Goal: Task Accomplishment & Management: Manage account settings

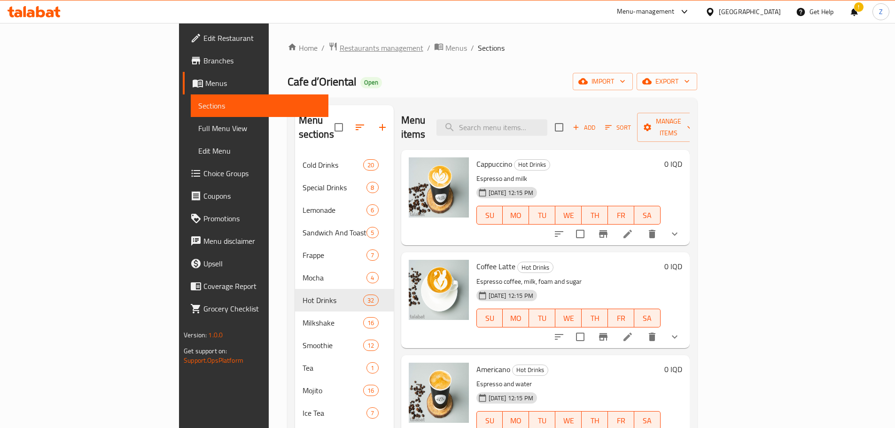
click at [340, 48] on span "Restaurants management" at bounding box center [382, 47] width 84 height 11
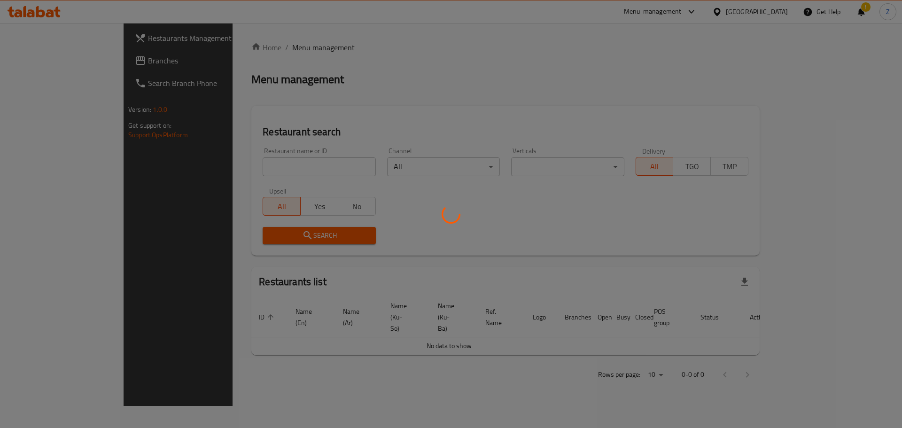
click at [291, 168] on div at bounding box center [451, 214] width 902 height 428
click at [296, 169] on div at bounding box center [451, 214] width 902 height 428
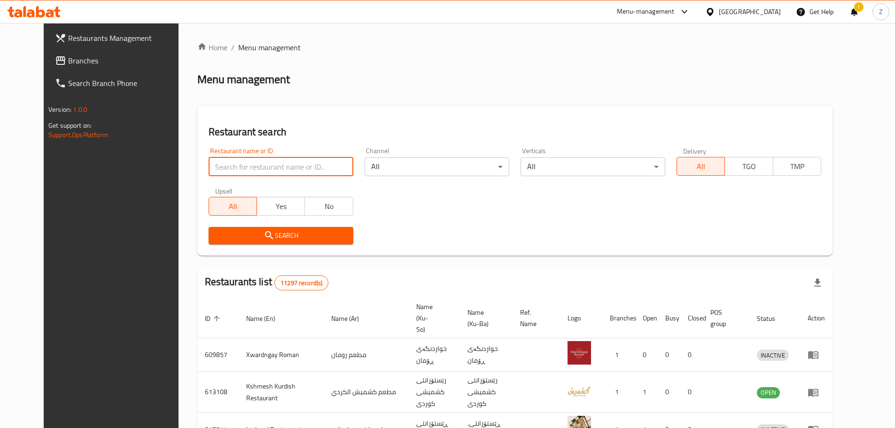
click at [296, 169] on input "search" at bounding box center [281, 166] width 145 height 19
paste input "668011"
type input "668011"
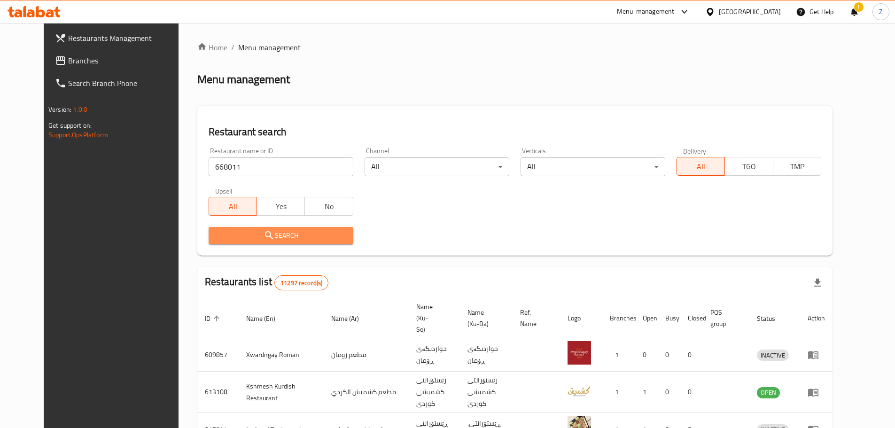
click at [306, 241] on span "Search" at bounding box center [281, 236] width 130 height 12
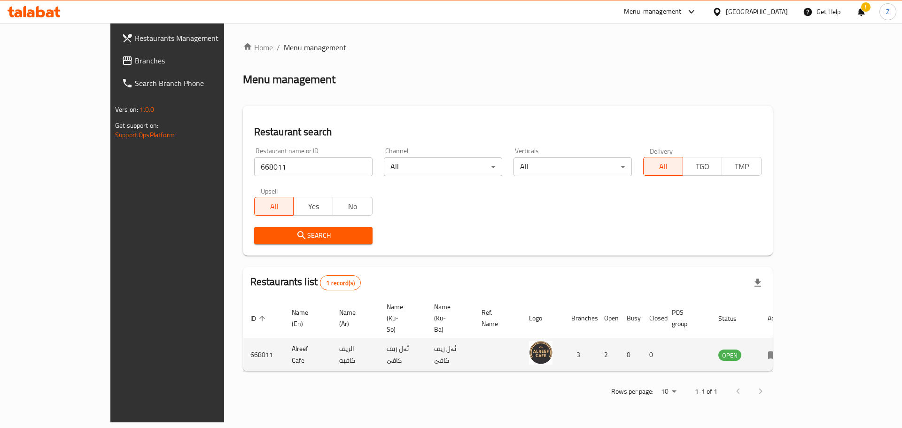
click at [793, 338] on td "enhanced table" at bounding box center [776, 354] width 32 height 33
click at [779, 352] on icon "enhanced table" at bounding box center [773, 356] width 10 height 8
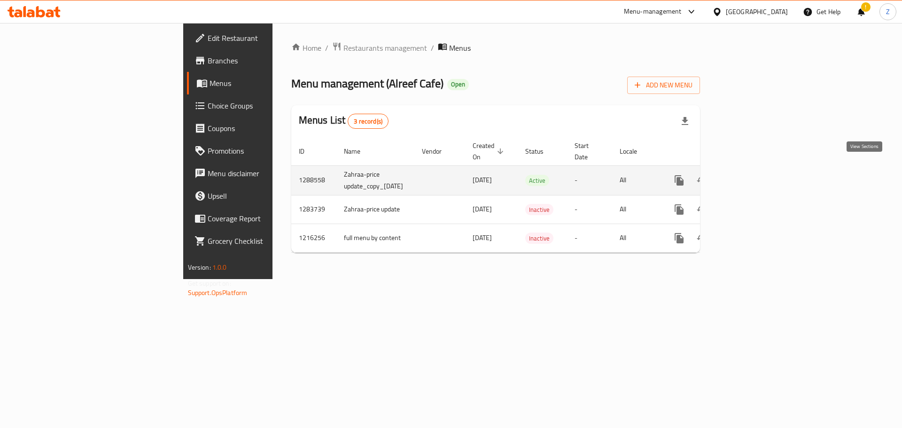
click at [759, 175] on link "enhanced table" at bounding box center [747, 180] width 23 height 23
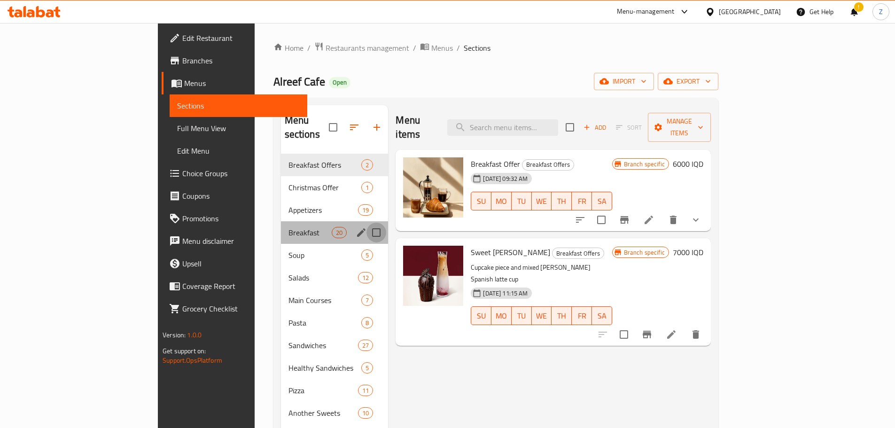
click at [367, 223] on input "Menu sections" at bounding box center [377, 233] width 20 height 20
checkbox input "true"
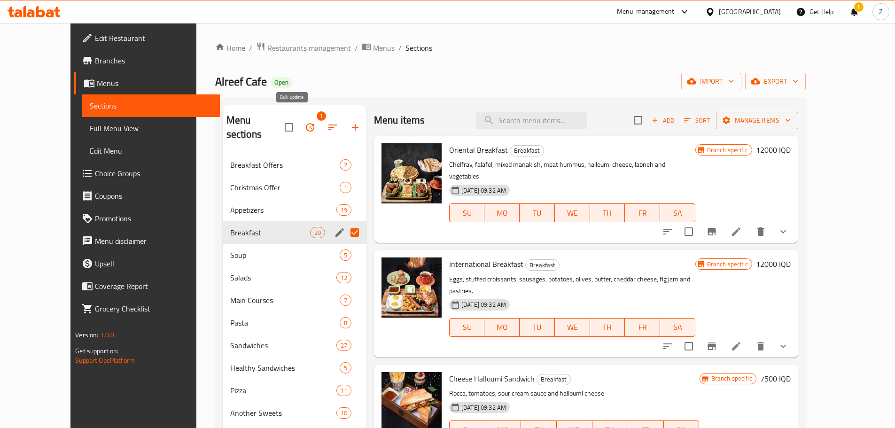
click at [305, 123] on icon "button" at bounding box center [310, 127] width 11 height 11
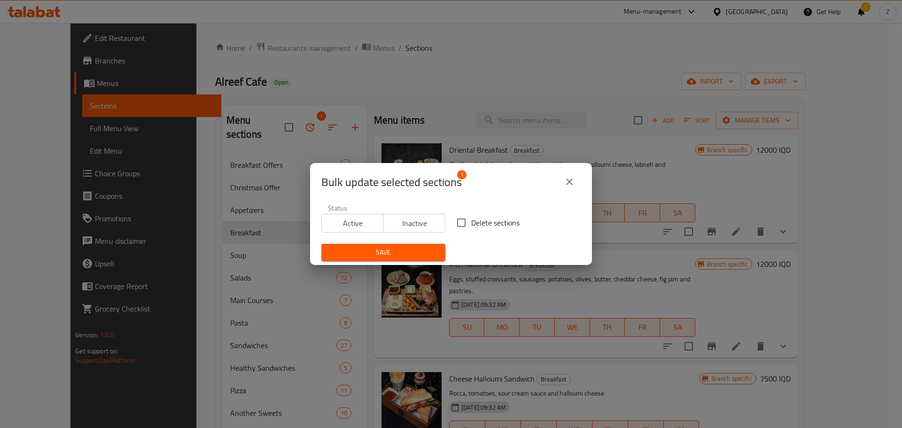
click at [457, 217] on input "Delete sections" at bounding box center [462, 223] width 20 height 20
checkbox input "true"
click at [428, 252] on span "Save" at bounding box center [383, 253] width 109 height 12
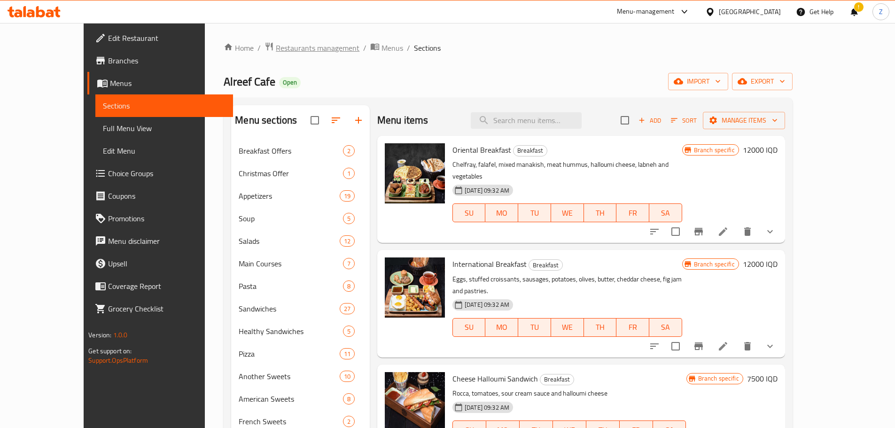
click at [276, 45] on span "Restaurants management" at bounding box center [318, 47] width 84 height 11
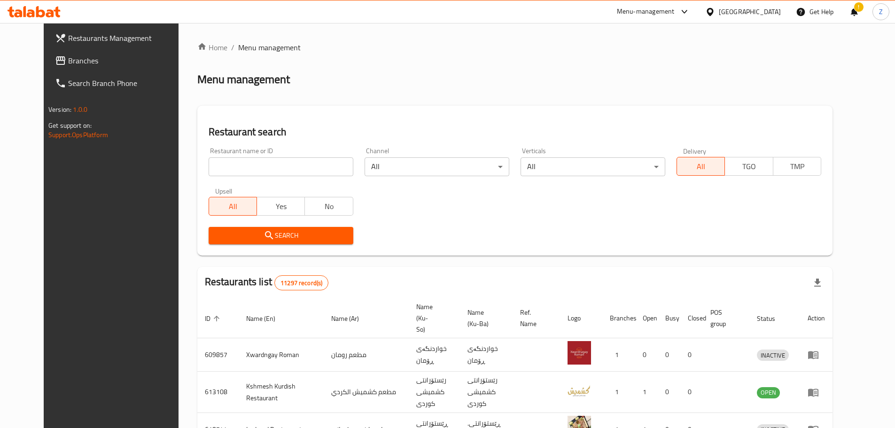
click at [267, 150] on div "Restaurant name or ID Restaurant name or ID" at bounding box center [281, 162] width 145 height 29
click at [268, 159] on input "search" at bounding box center [281, 166] width 145 height 19
paste input "649764"
click at [297, 228] on button "Search" at bounding box center [281, 235] width 145 height 17
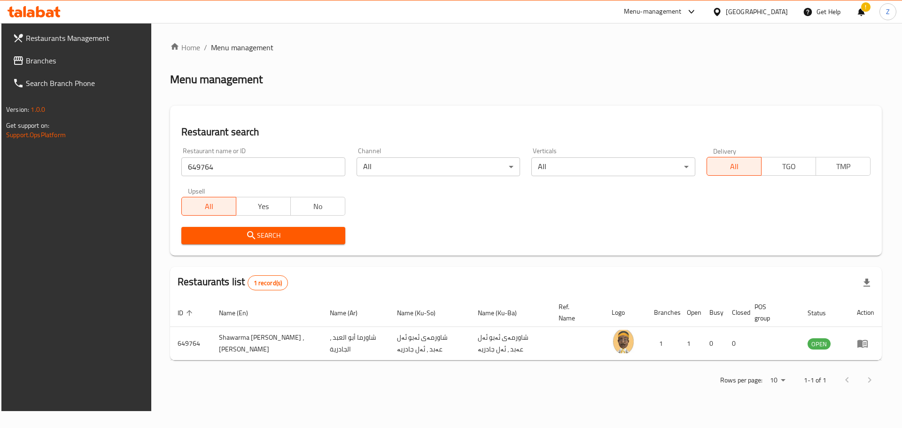
click at [235, 180] on div "Restaurant name or ID 649764 Restaurant name or ID" at bounding box center [263, 162] width 175 height 40
click at [236, 176] on div "Restaurant name or ID 649764 Restaurant name or ID" at bounding box center [263, 162] width 175 height 40
click at [247, 168] on input "649764" at bounding box center [263, 166] width 164 height 19
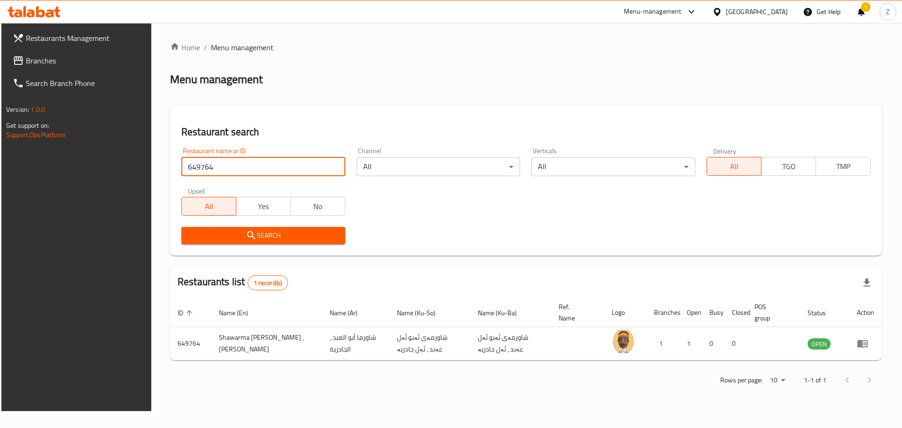
paste input "96229"
type input "696229"
click at [269, 239] on span "Search" at bounding box center [263, 236] width 149 height 12
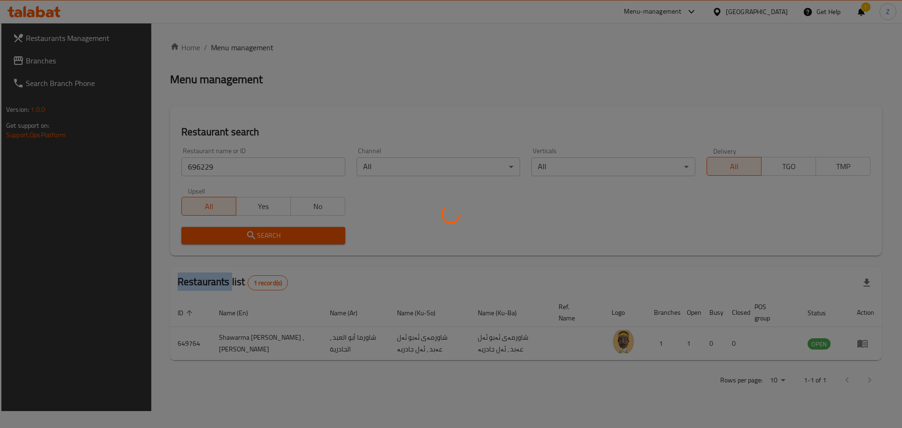
click at [269, 239] on div at bounding box center [451, 214] width 902 height 428
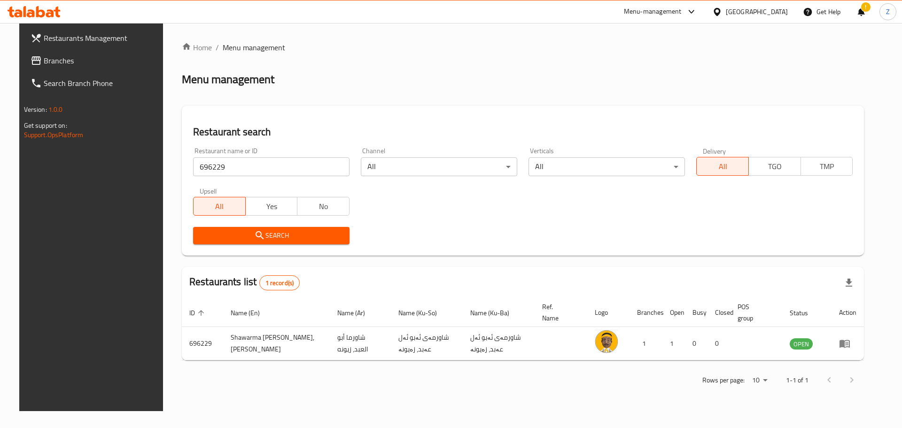
click at [438, 287] on div "Restaurants list 1 record(s)" at bounding box center [523, 283] width 682 height 32
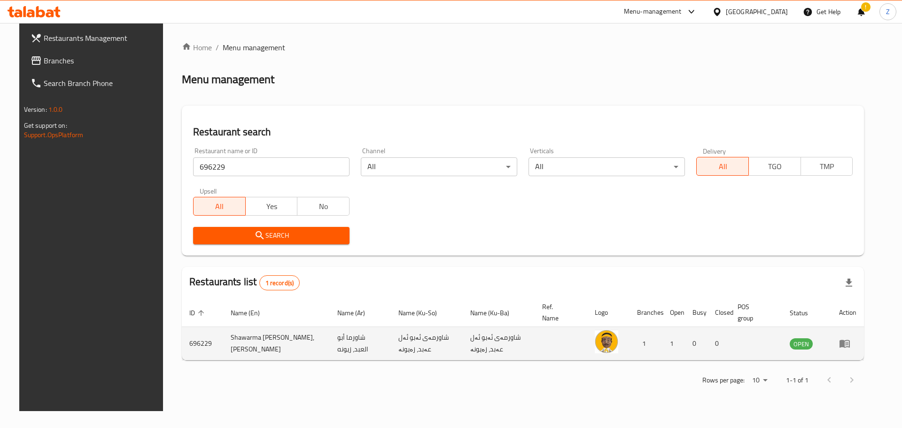
click at [864, 337] on td "enhanced table" at bounding box center [848, 343] width 32 height 33
click at [850, 348] on icon "enhanced table" at bounding box center [845, 344] width 10 height 8
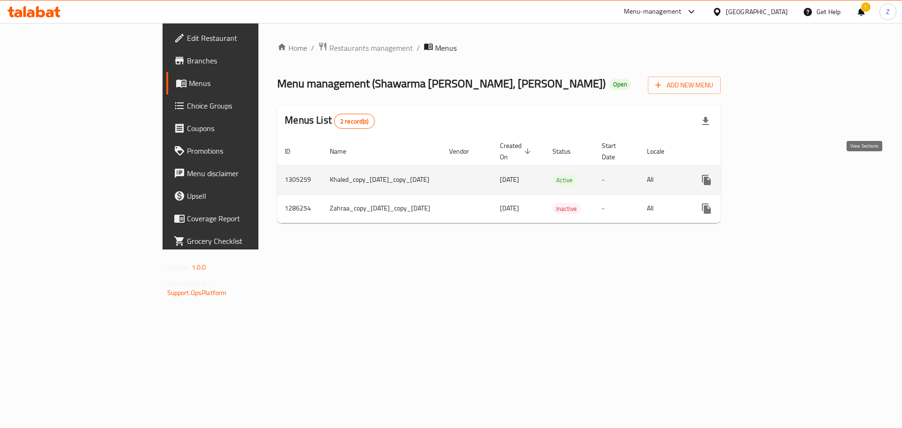
click at [780, 174] on icon "enhanced table" at bounding box center [774, 179] width 11 height 11
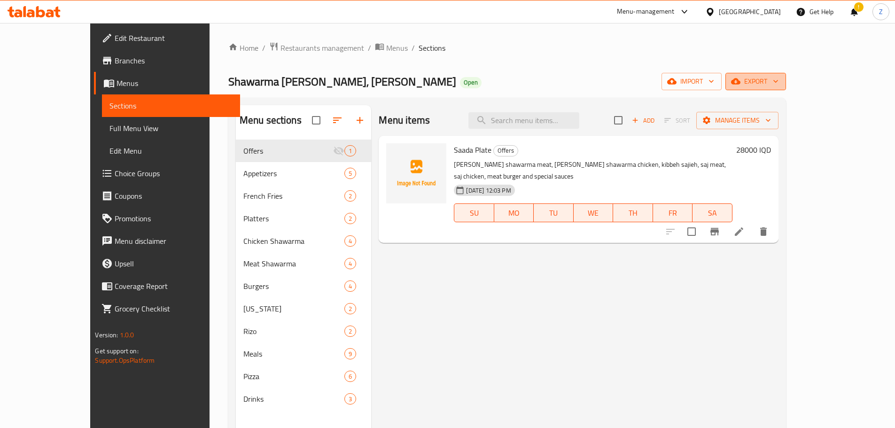
click at [741, 81] on icon "button" at bounding box center [735, 81] width 9 height 6
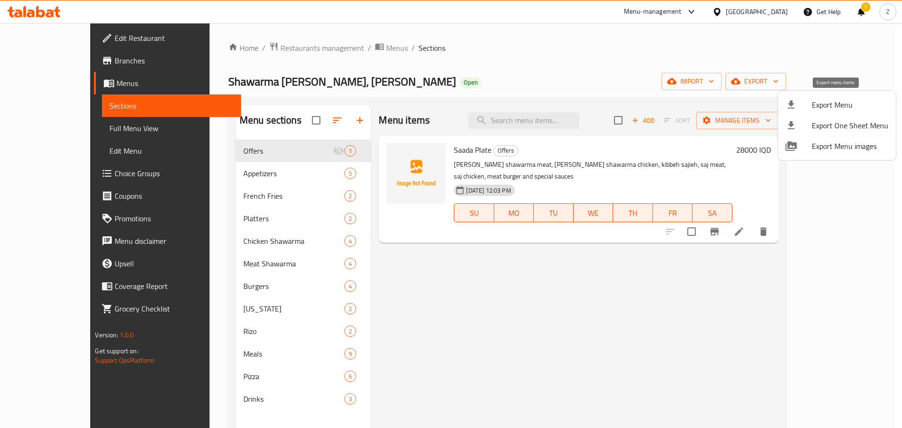
click at [830, 99] on span "Export Menu" at bounding box center [850, 104] width 77 height 11
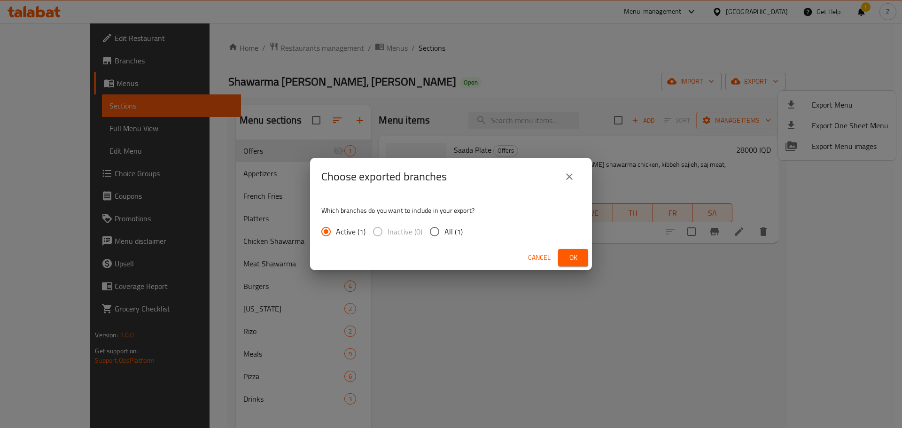
click at [578, 255] on span "Ok" at bounding box center [573, 258] width 15 height 12
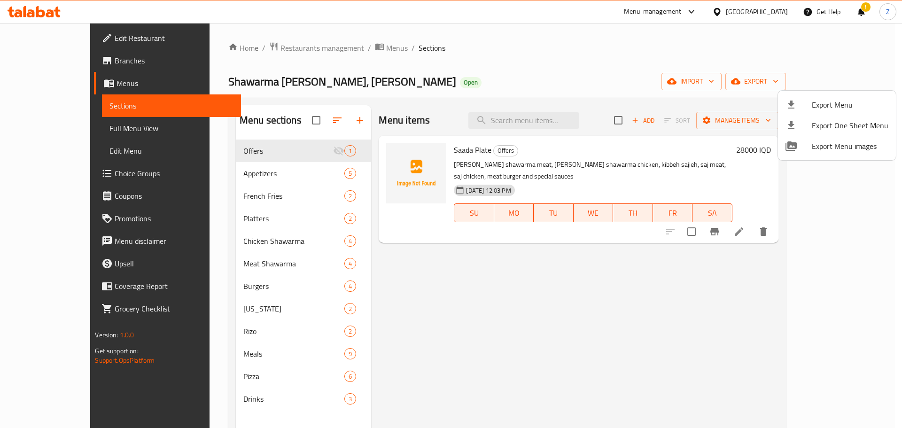
click at [255, 48] on div at bounding box center [451, 214] width 902 height 428
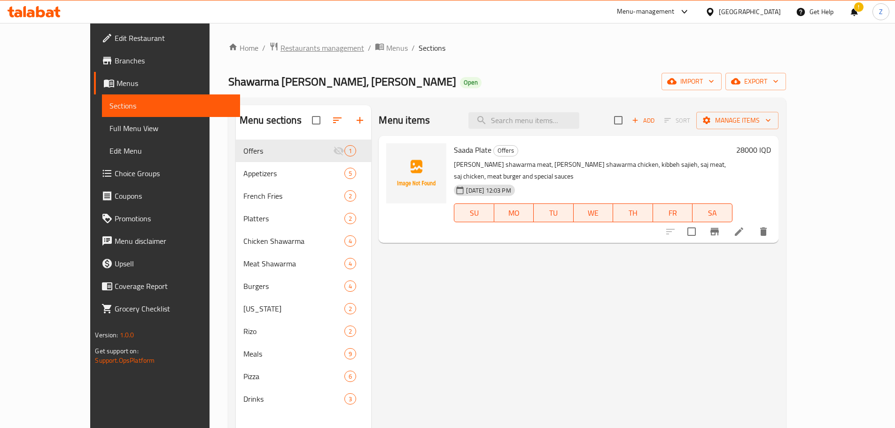
click at [281, 43] on span "Restaurants management" at bounding box center [323, 47] width 84 height 11
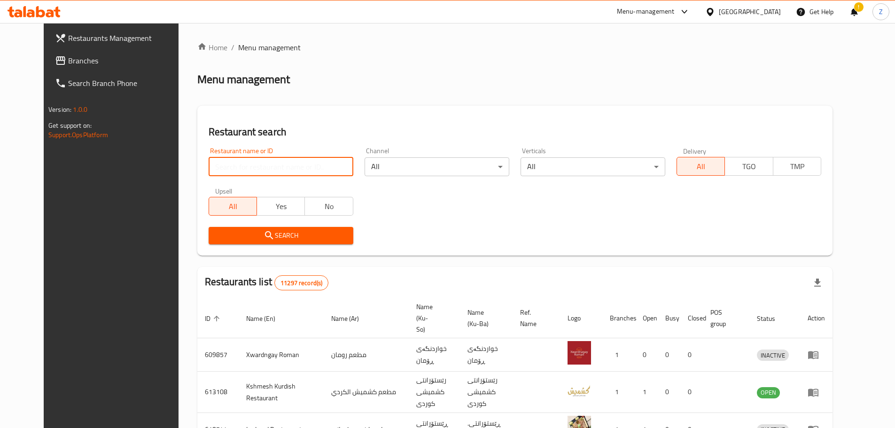
click at [278, 167] on input "search" at bounding box center [281, 166] width 145 height 19
paste input "649764"
type input "649764"
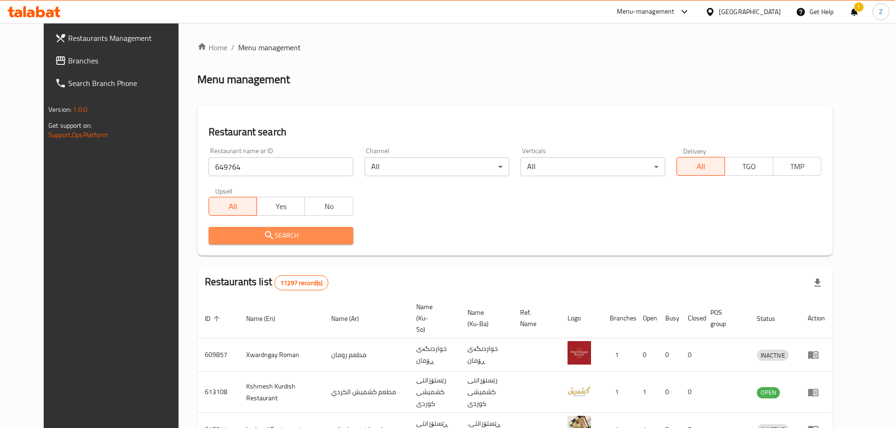
click at [290, 242] on button "Search" at bounding box center [281, 235] width 145 height 17
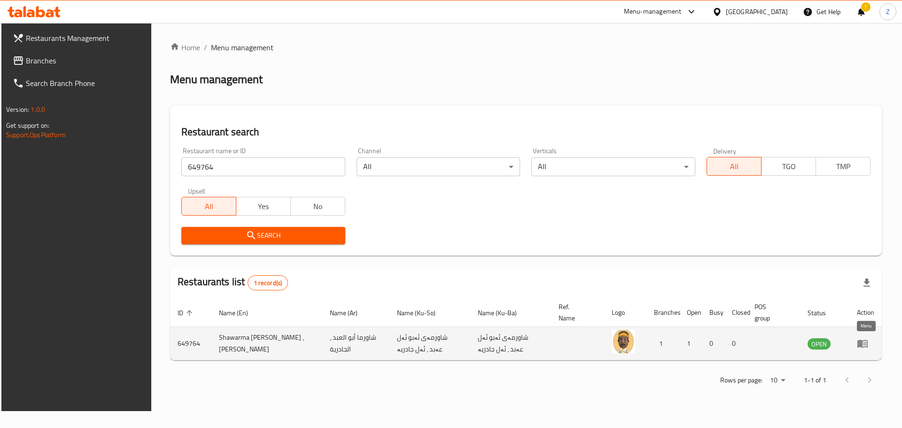
click at [868, 346] on icon "enhanced table" at bounding box center [863, 344] width 10 height 8
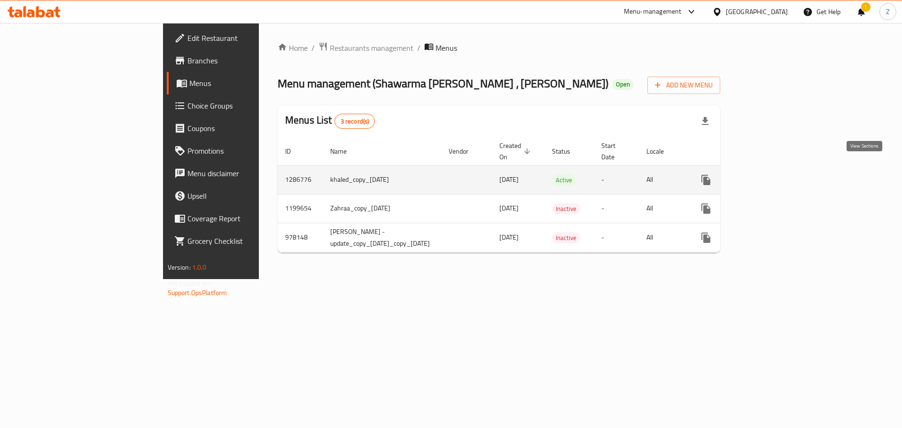
click at [778, 176] on icon "enhanced table" at bounding box center [774, 180] width 8 height 8
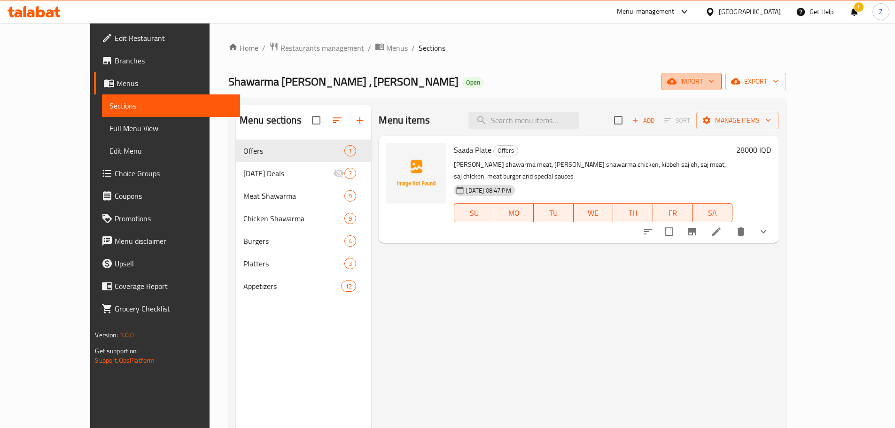
click at [714, 78] on span "import" at bounding box center [691, 82] width 45 height 12
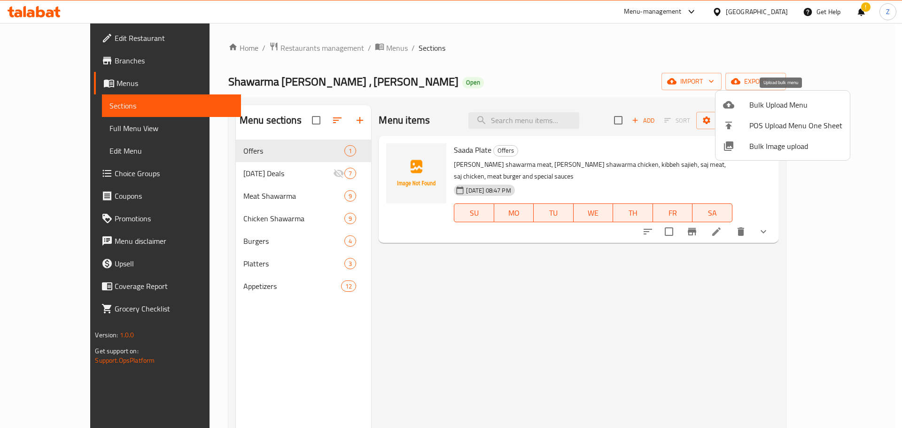
click at [780, 100] on span "Bulk Upload Menu" at bounding box center [796, 104] width 93 height 11
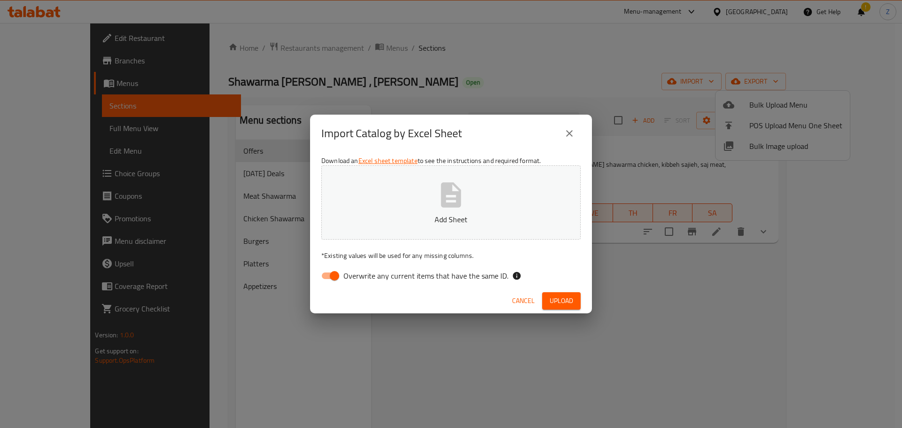
click at [482, 189] on button "Add Sheet" at bounding box center [450, 202] width 259 height 74
click at [341, 278] on input "Overwrite any current items that have the same ID." at bounding box center [335, 276] width 54 height 18
checkbox input "false"
click at [558, 303] on span "Upload" at bounding box center [561, 301] width 23 height 12
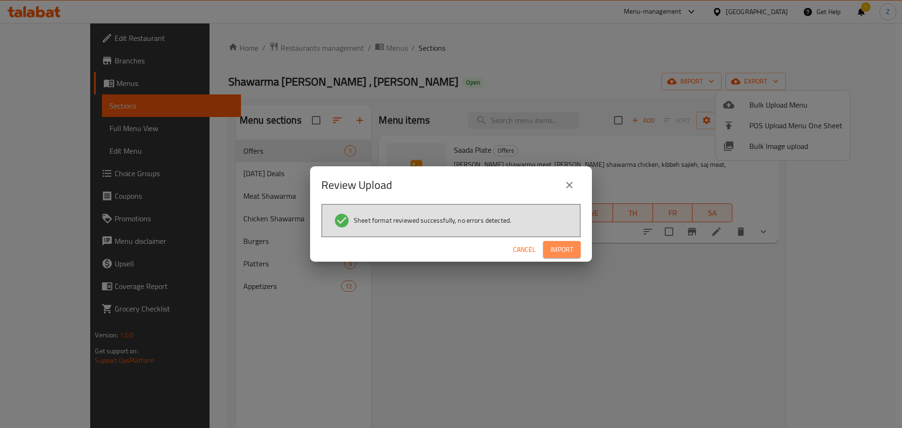
click at [555, 254] on span "Import" at bounding box center [562, 250] width 23 height 12
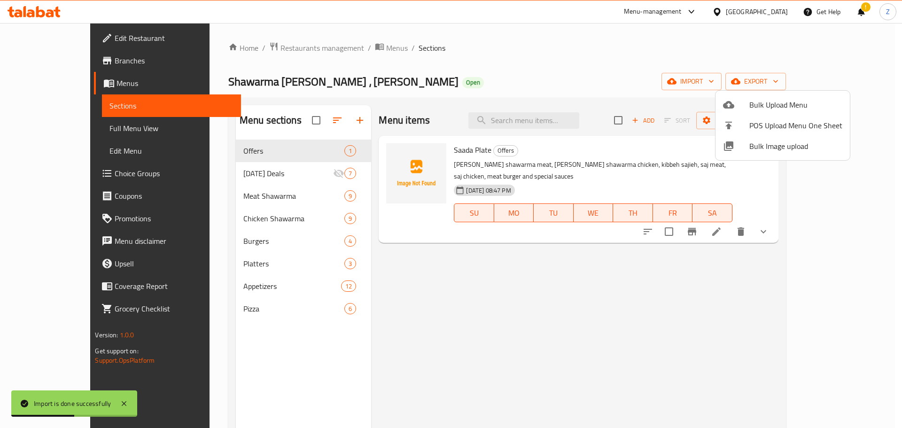
click at [318, 126] on div at bounding box center [451, 214] width 902 height 428
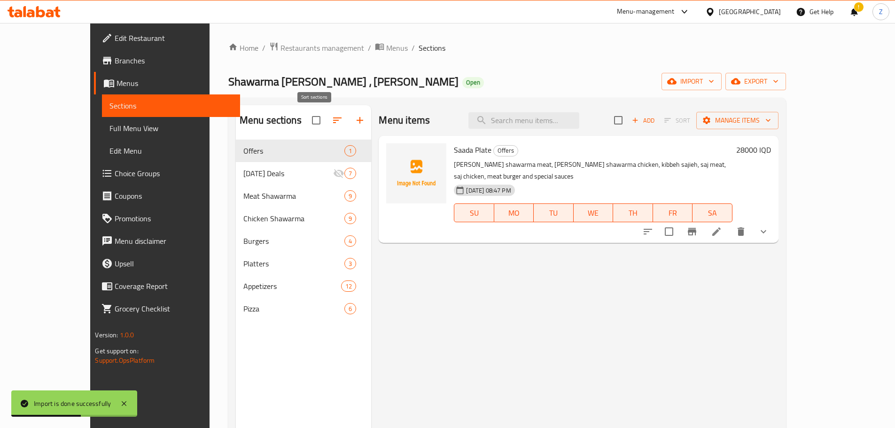
click at [326, 126] on button "button" at bounding box center [337, 120] width 23 height 23
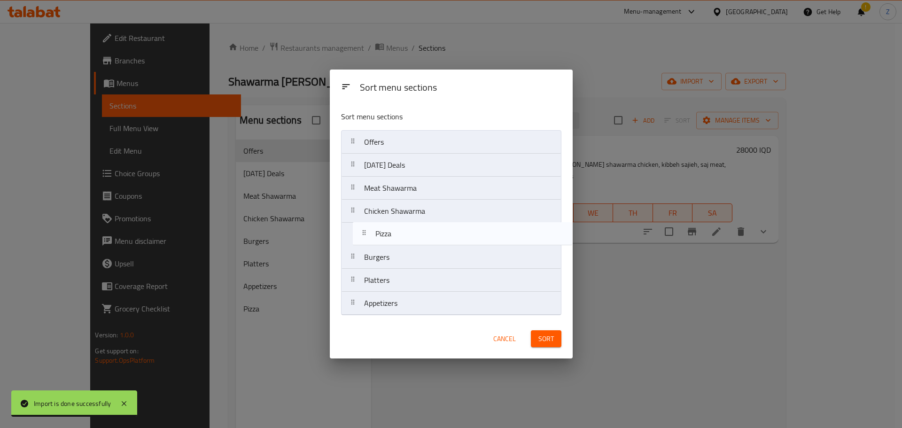
drag, startPoint x: 394, startPoint y: 302, endPoint x: 406, endPoint y: 227, distance: 75.6
click at [406, 227] on nav "Offers [DATE] Deals Meat Shawarma Chicken Shawarma Burgers Platters Appetizers …" at bounding box center [451, 222] width 220 height 185
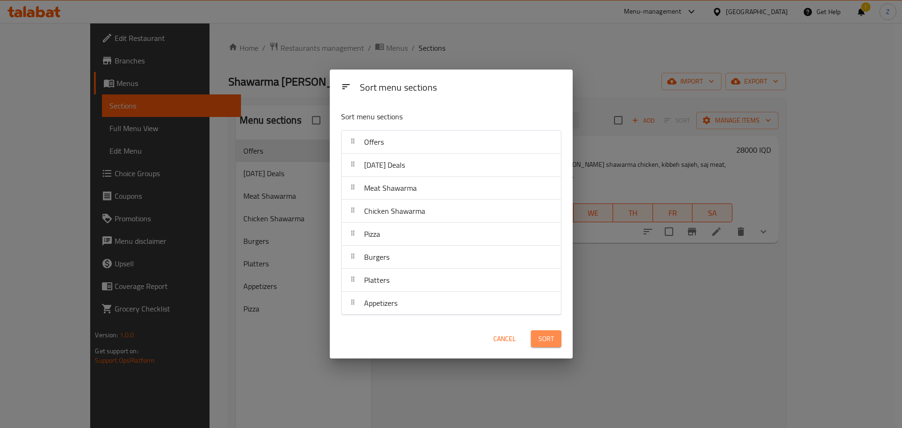
click at [540, 336] on span "Sort" at bounding box center [547, 339] width 16 height 12
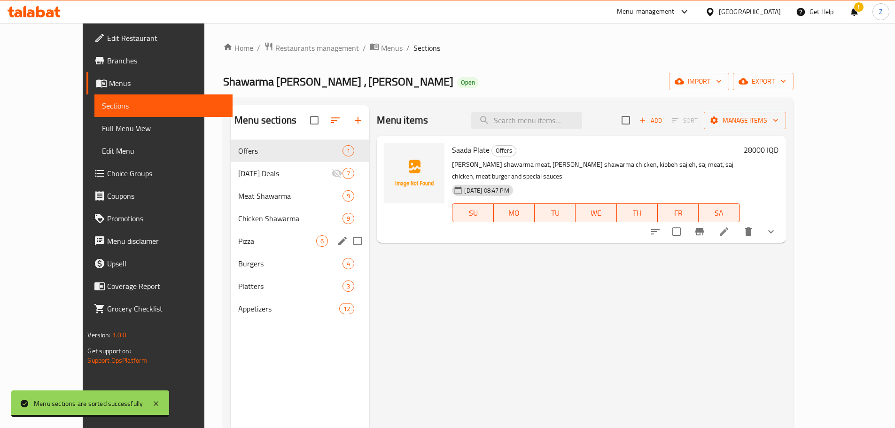
click at [246, 248] on div "Pizza 6" at bounding box center [300, 241] width 139 height 23
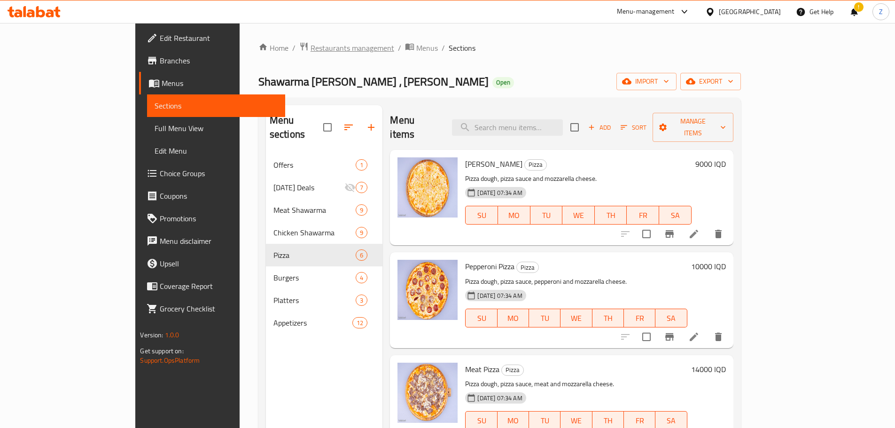
click at [311, 42] on span "Restaurants management" at bounding box center [353, 47] width 84 height 11
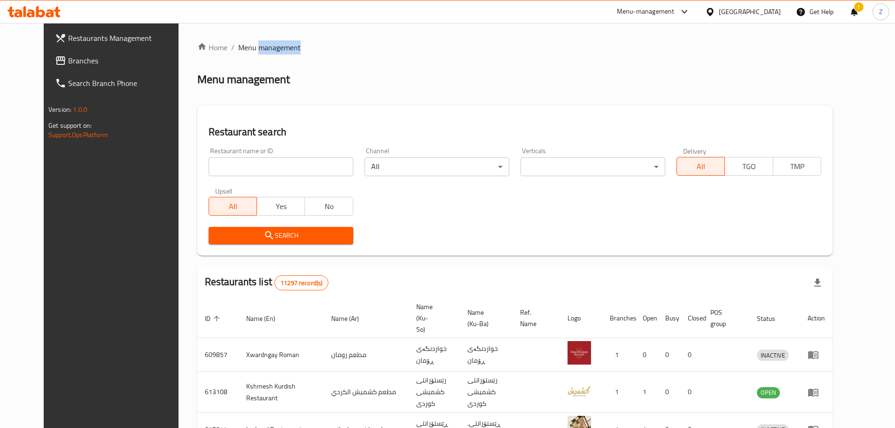
click at [263, 43] on span "Menu management" at bounding box center [269, 47] width 63 height 11
click at [287, 173] on input "search" at bounding box center [281, 166] width 145 height 19
paste input "673201"
type input "673201"
click at [301, 230] on span "Search" at bounding box center [281, 236] width 130 height 12
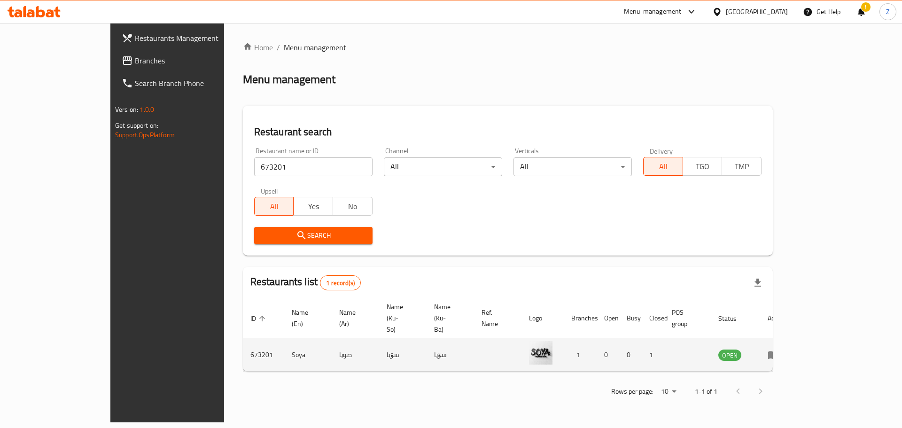
click at [779, 349] on icon "enhanced table" at bounding box center [773, 354] width 11 height 11
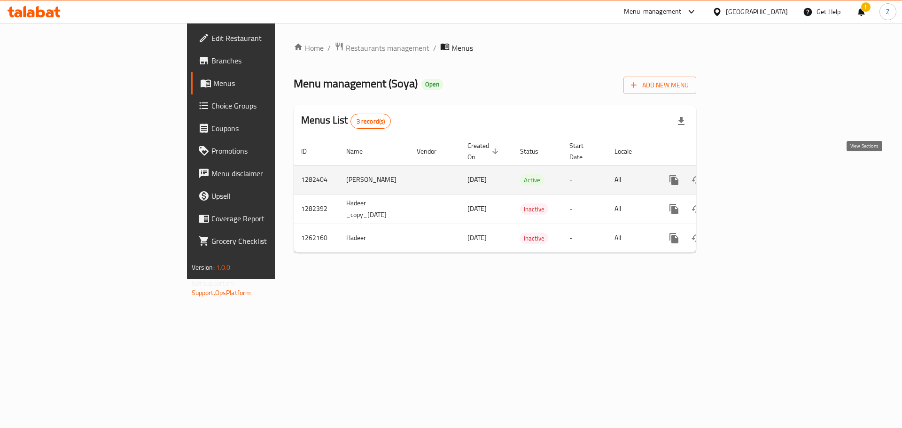
click at [753, 169] on link "enhanced table" at bounding box center [742, 180] width 23 height 23
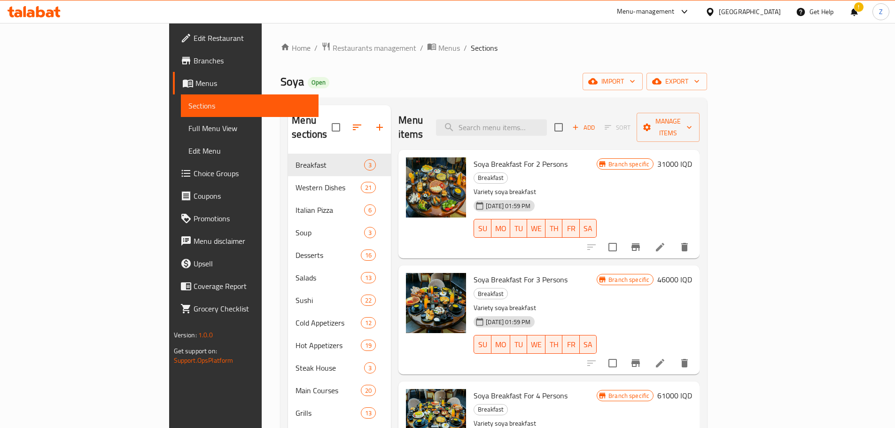
click at [639, 30] on div "Home / Restaurants management / Menus / Sections Soya Open import export Menu s…" at bounding box center [494, 363] width 464 height 680
drag, startPoint x: 637, startPoint y: 48, endPoint x: 635, endPoint y: 114, distance: 66.3
click at [635, 114] on div "Home / Restaurants management / Menus / Sections Soya Open import export Menu s…" at bounding box center [494, 363] width 427 height 642
click at [442, 72] on div "Home / Restaurants management / Menus / Sections Soya Open import export Menu s…" at bounding box center [494, 363] width 427 height 642
drag, startPoint x: 442, startPoint y: 72, endPoint x: 456, endPoint y: 133, distance: 63.1
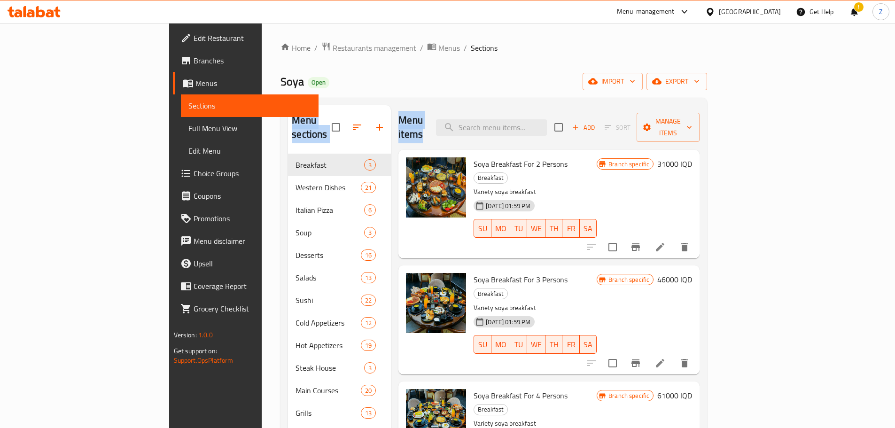
click at [456, 133] on div "Home / Restaurants management / Menus / Sections Soya Open import export Menu s…" at bounding box center [494, 363] width 427 height 642
click at [456, 133] on div "Menu items Add Sort Manage items" at bounding box center [549, 127] width 301 height 45
drag, startPoint x: 455, startPoint y: 127, endPoint x: 455, endPoint y: 42, distance: 85.5
click at [447, 63] on div "Home / Restaurants management / Menus / Sections Soya Open import export Menu s…" at bounding box center [494, 363] width 427 height 642
click at [457, 38] on div "Home / Restaurants management / Menus / Sections Soya Open import export Menu s…" at bounding box center [494, 363] width 464 height 680
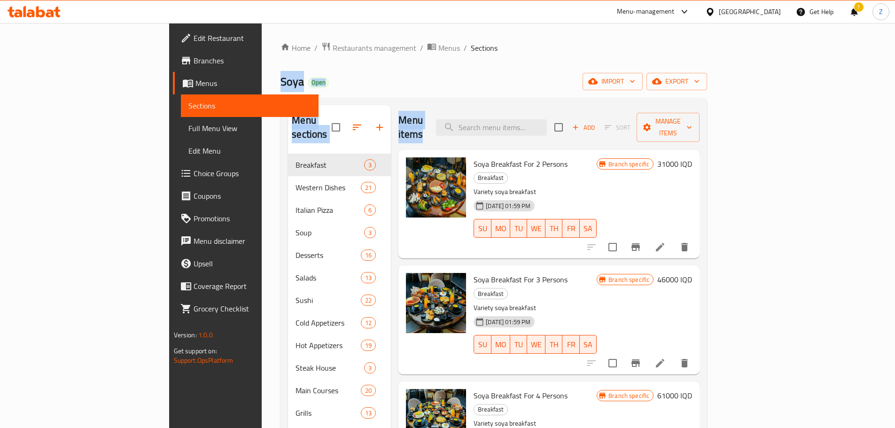
drag, startPoint x: 461, startPoint y: 31, endPoint x: 465, endPoint y: 115, distance: 84.2
click at [465, 115] on div "Home / Restaurants management / Menus / Sections Soya Open import export Menu s…" at bounding box center [494, 363] width 464 height 680
click at [463, 99] on div "Menu sections Breakfast 3 Western Dishes 21 Italian Pizza 6 Soup 3 Desserts 16 …" at bounding box center [494, 391] width 427 height 586
click at [603, 101] on div "Menu sections Breakfast 3 Western Dishes 21 Italian Pizza 6 Soup 3 Desserts 16 …" at bounding box center [494, 391] width 427 height 586
click at [609, 79] on div "Soya Open import export" at bounding box center [494, 81] width 427 height 17
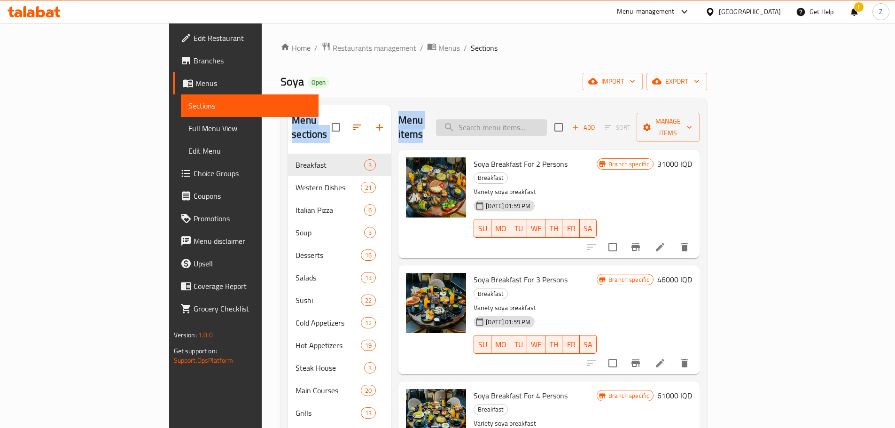
drag, startPoint x: 606, startPoint y: 57, endPoint x: 611, endPoint y: 124, distance: 66.5
click at [611, 124] on div "Home / Restaurants management / Menus / Sections Soya Open import export Menu s…" at bounding box center [494, 363] width 427 height 642
click at [622, 87] on div "Soya Open import export" at bounding box center [494, 81] width 427 height 17
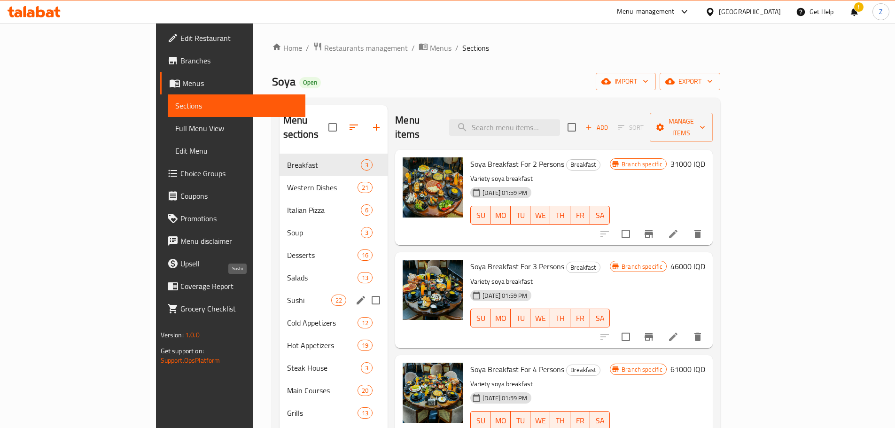
scroll to position [47, 0]
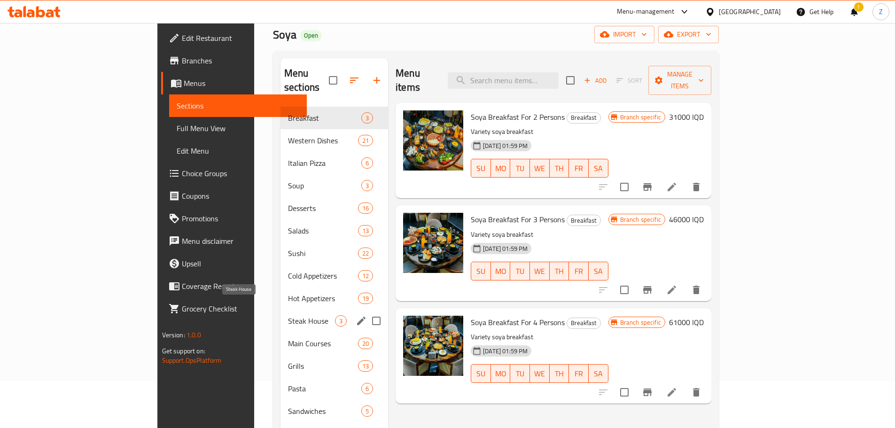
click at [288, 315] on span "Steak House" at bounding box center [311, 320] width 47 height 11
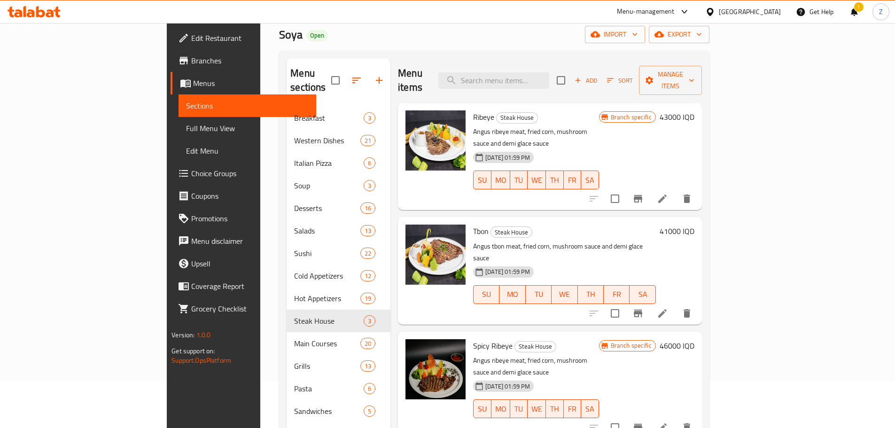
click at [695, 225] on h6 "41000 IQD" at bounding box center [677, 231] width 35 height 13
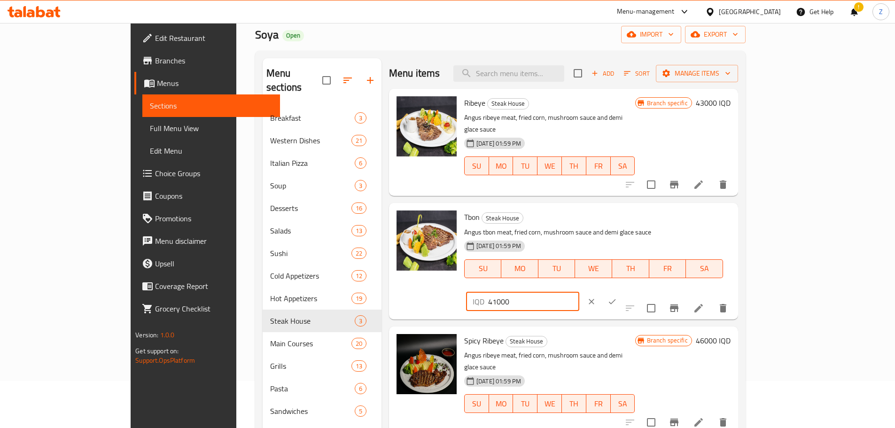
click at [579, 292] on input "41000" at bounding box center [533, 301] width 91 height 19
type input "45000"
click at [617, 297] on icon "ok" at bounding box center [612, 301] width 9 height 9
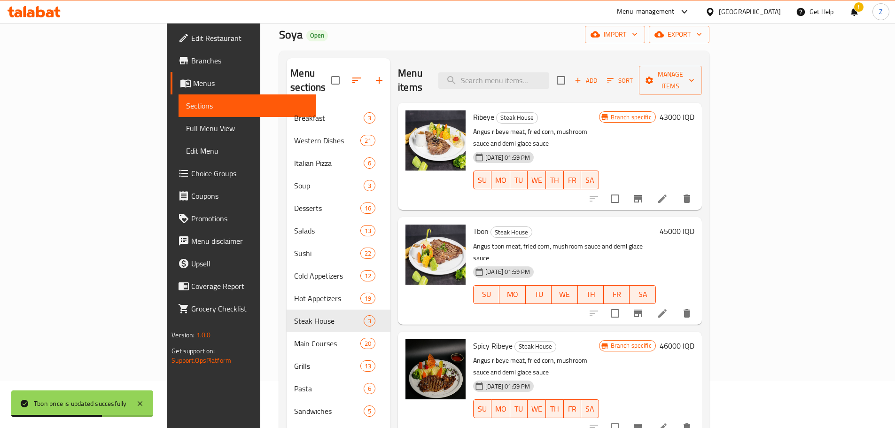
click at [695, 110] on h6 "43000 IQD" at bounding box center [677, 116] width 35 height 13
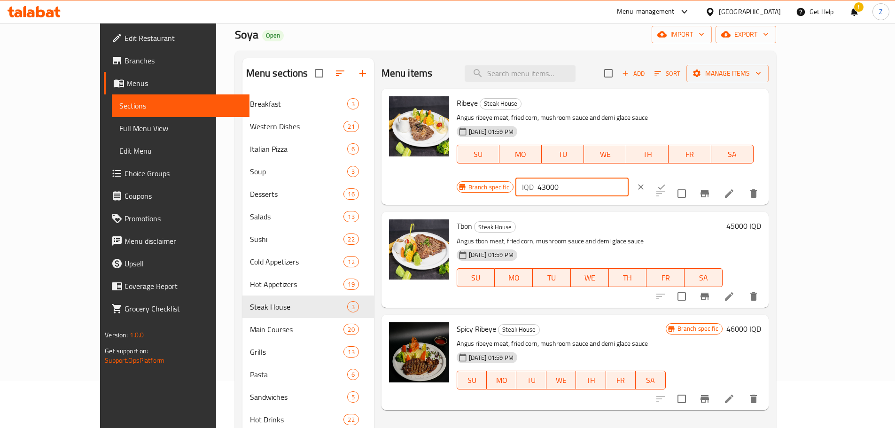
click at [629, 178] on input "43000" at bounding box center [583, 187] width 91 height 19
type input "47000"
click at [666, 182] on icon "ok" at bounding box center [661, 186] width 9 height 9
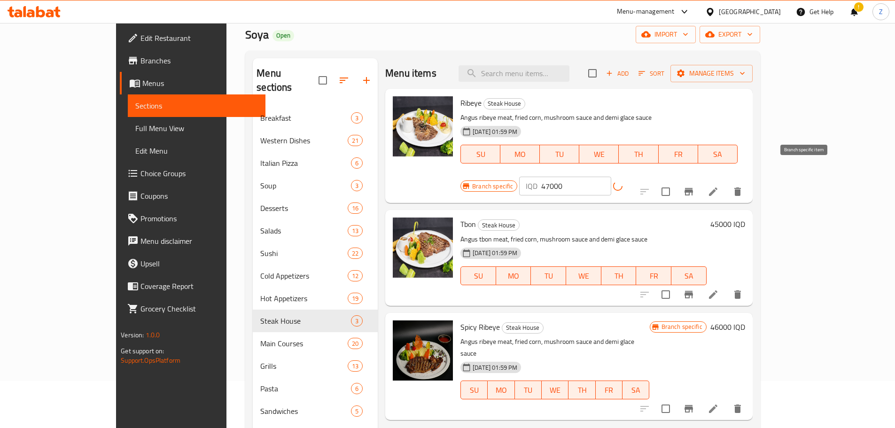
click at [695, 186] on icon "Branch-specific-item" at bounding box center [688, 191] width 11 height 11
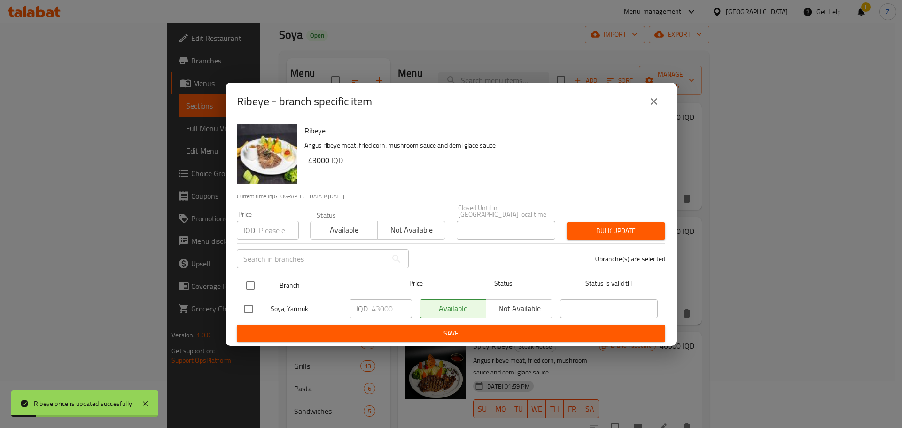
click at [258, 278] on input "checkbox" at bounding box center [251, 286] width 20 height 20
checkbox input "true"
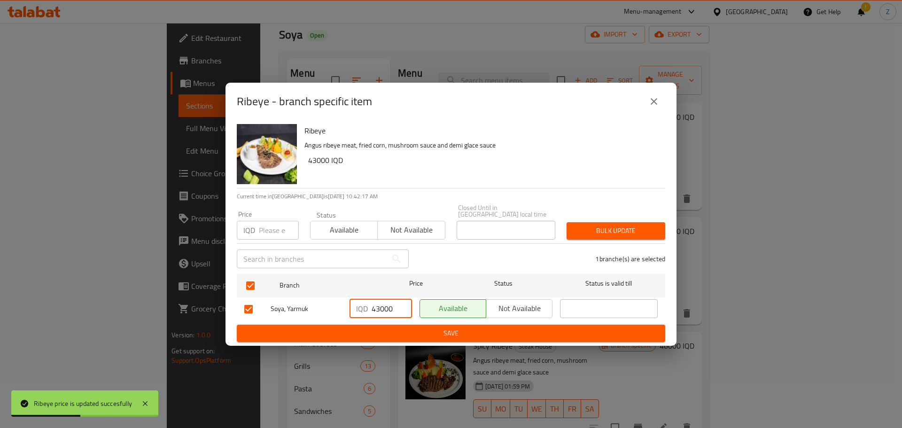
click at [376, 305] on input "43000" at bounding box center [392, 308] width 40 height 19
type input "47000"
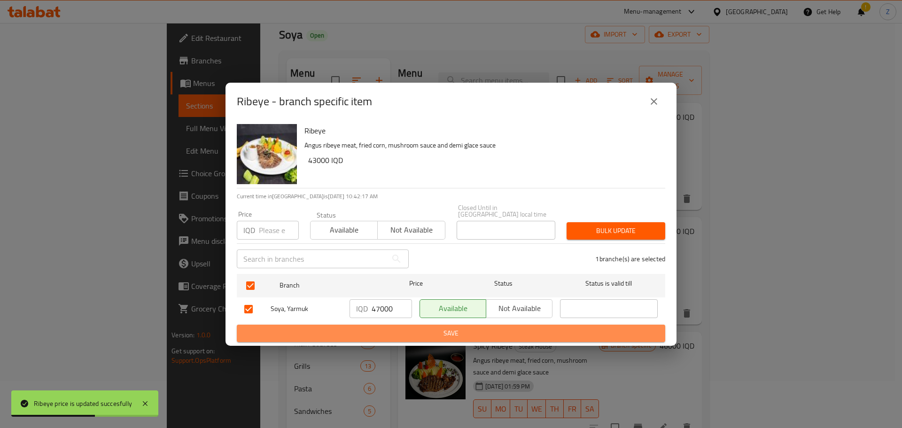
click at [385, 330] on span "Save" at bounding box center [451, 334] width 414 height 12
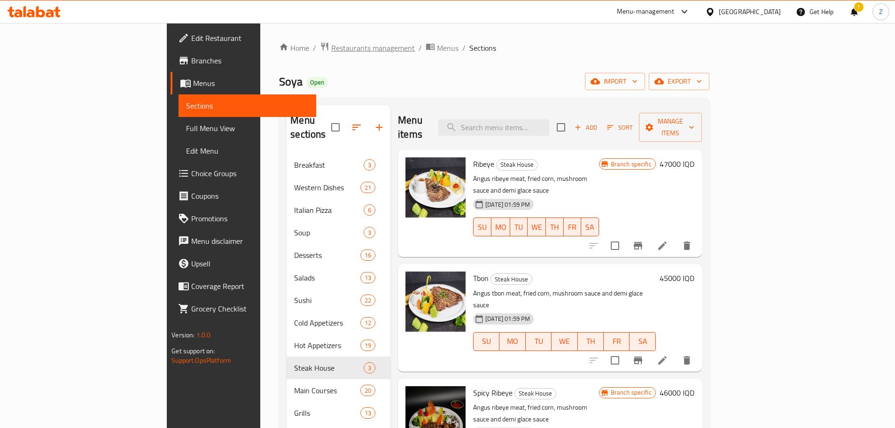
click at [331, 50] on span "Restaurants management" at bounding box center [373, 47] width 84 height 11
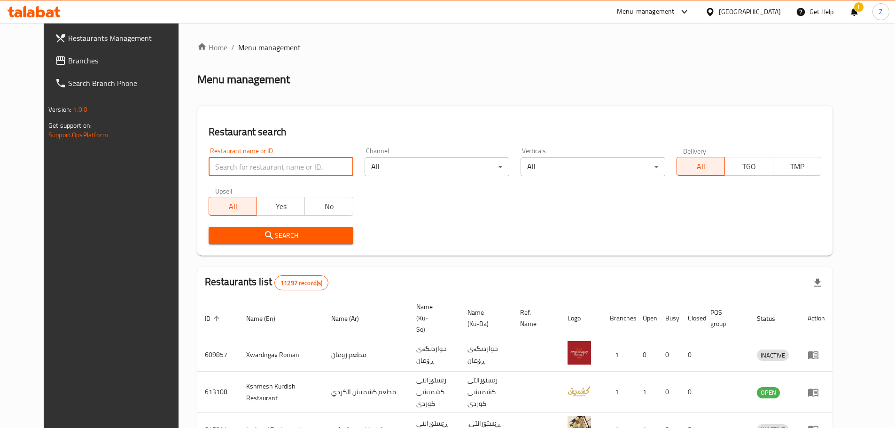
click at [230, 165] on input "search" at bounding box center [281, 166] width 145 height 19
click at [231, 166] on input "search" at bounding box center [281, 166] width 145 height 19
paste input "670508"
type input "670508"
click at [216, 236] on span "Search" at bounding box center [281, 236] width 130 height 12
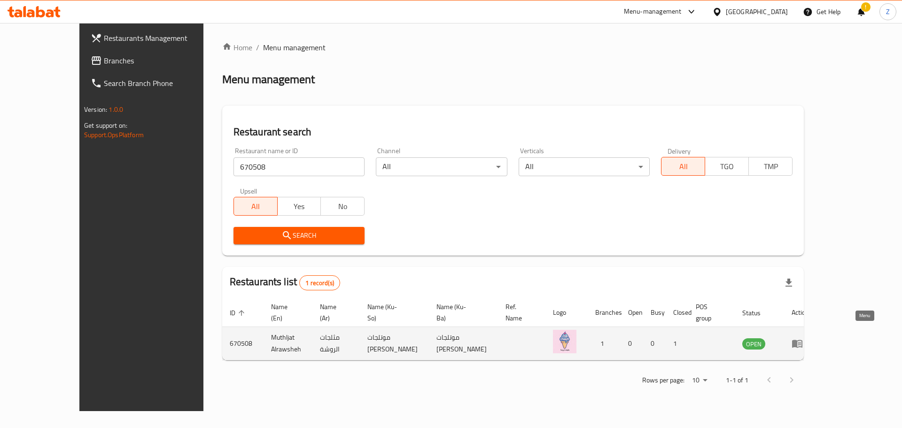
click at [803, 340] on icon "enhanced table" at bounding box center [797, 344] width 10 height 8
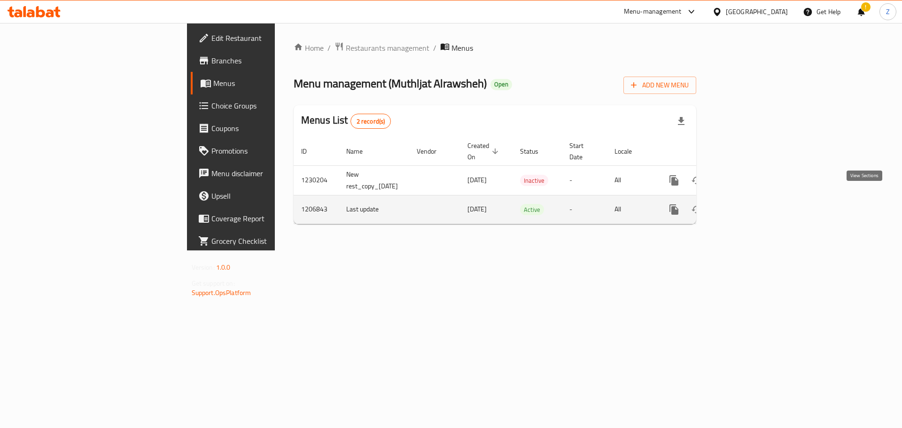
click at [748, 204] on icon "enhanced table" at bounding box center [741, 209] width 11 height 11
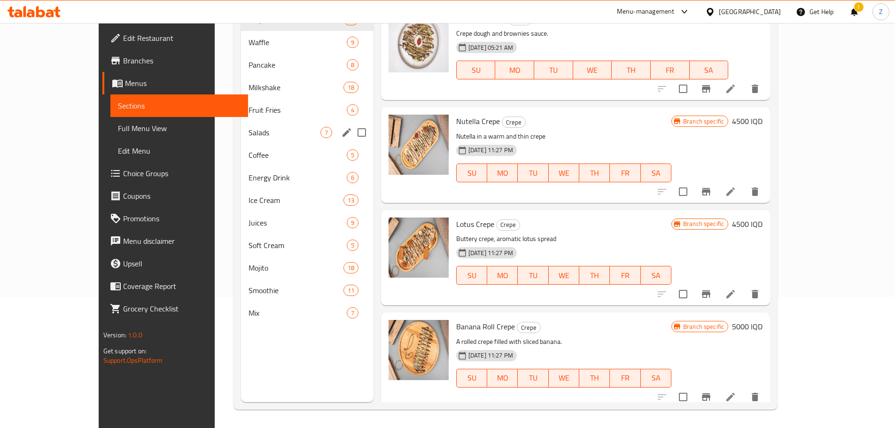
scroll to position [132, 0]
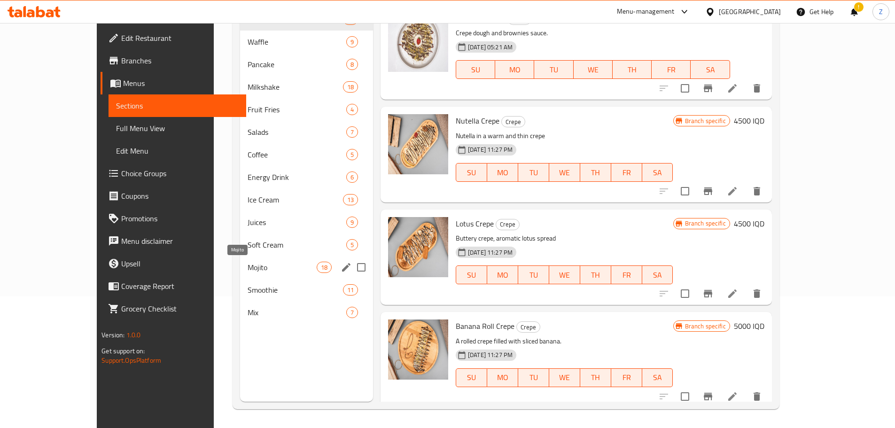
drag, startPoint x: 219, startPoint y: 266, endPoint x: 249, endPoint y: 280, distance: 33.0
click at [248, 266] on span "Mojito" at bounding box center [282, 267] width 69 height 11
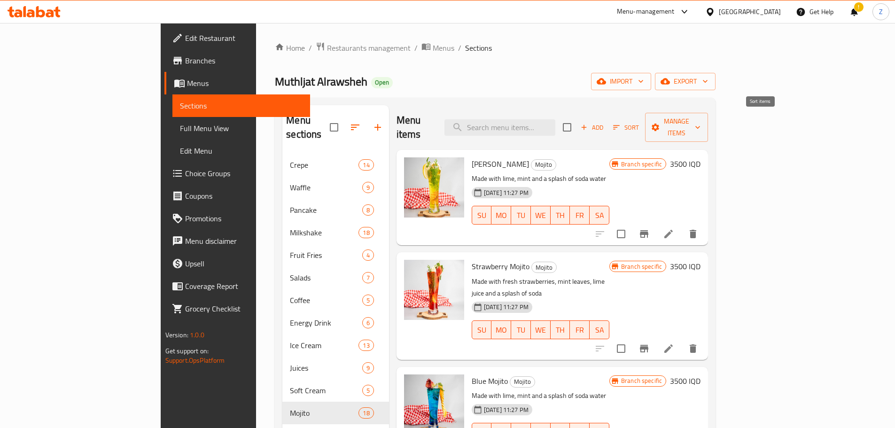
click at [639, 122] on span "Sort" at bounding box center [626, 127] width 26 height 11
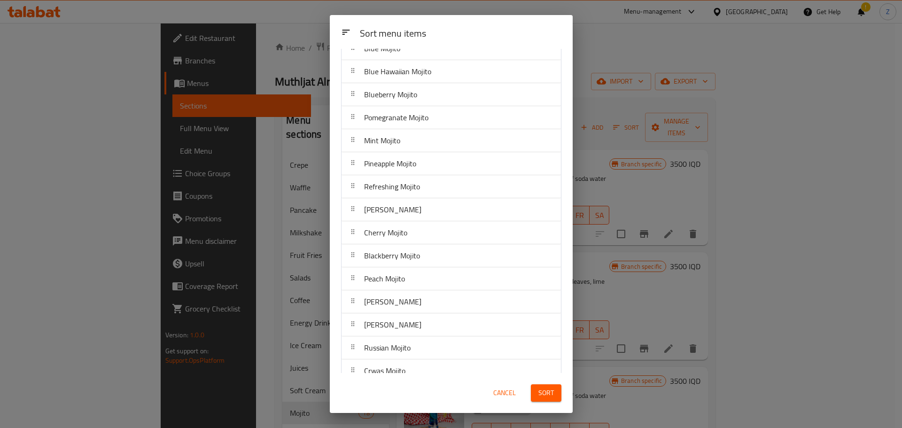
scroll to position [122, 0]
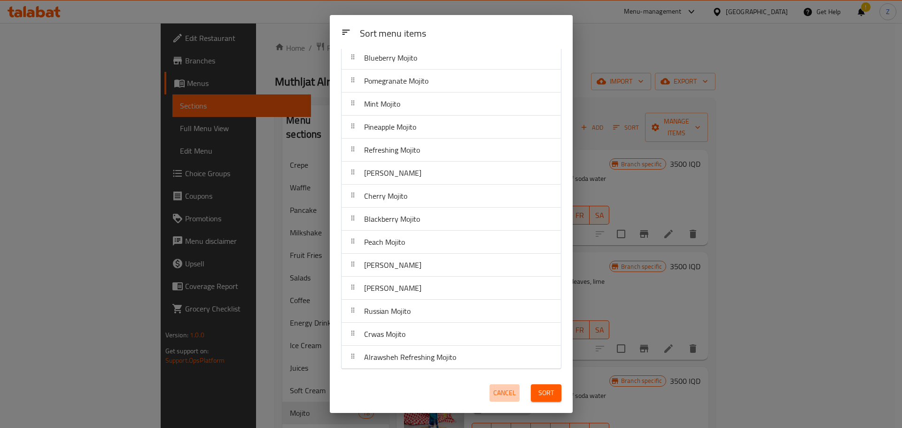
click at [505, 384] on button "Cancel" at bounding box center [505, 392] width 30 height 17
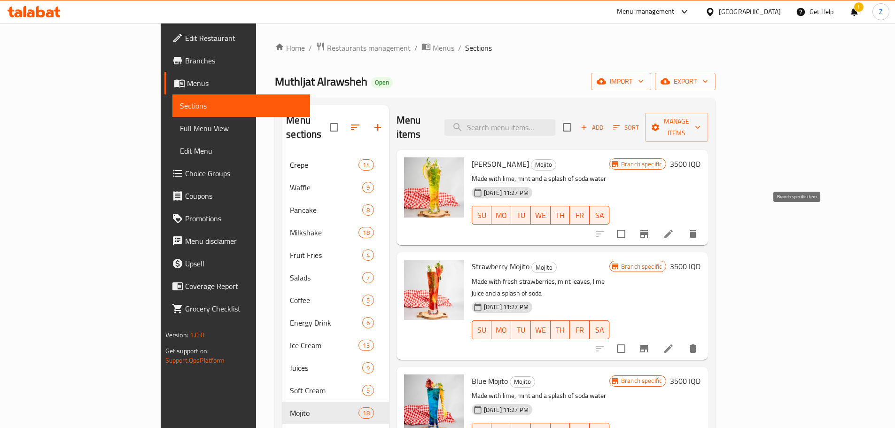
click at [650, 228] on icon "Branch-specific-item" at bounding box center [644, 233] width 11 height 11
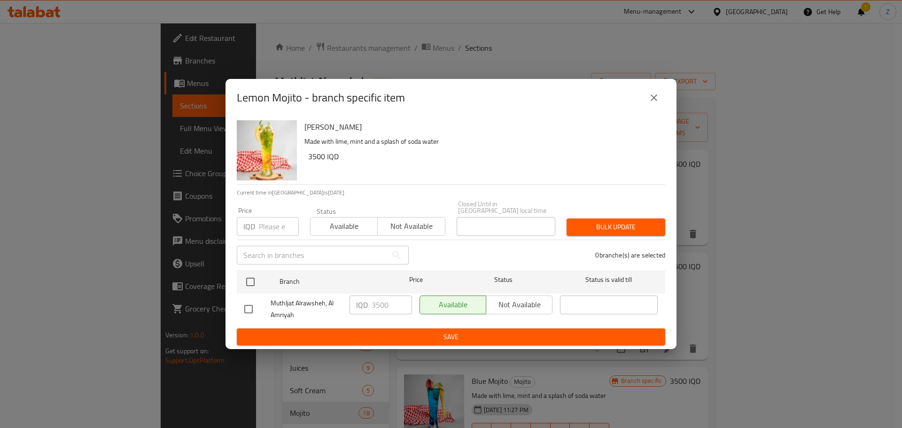
click at [661, 100] on button "close" at bounding box center [654, 97] width 23 height 23
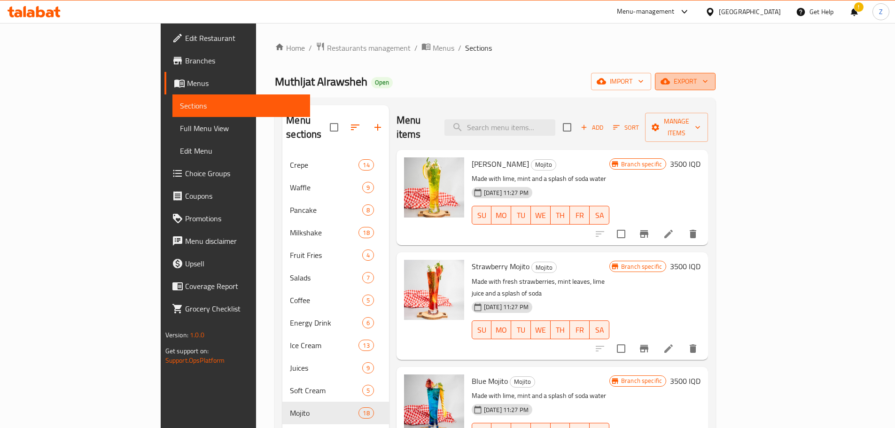
click at [708, 84] on span "export" at bounding box center [686, 82] width 46 height 12
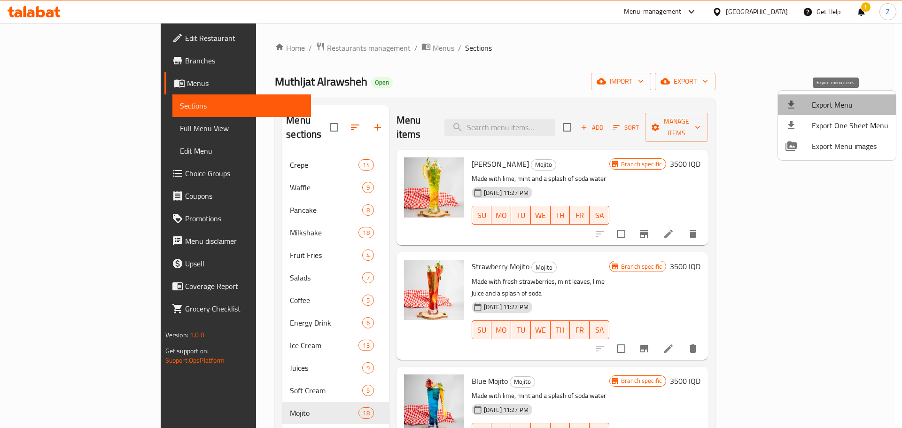
click at [839, 102] on span "Export Menu" at bounding box center [850, 104] width 77 height 11
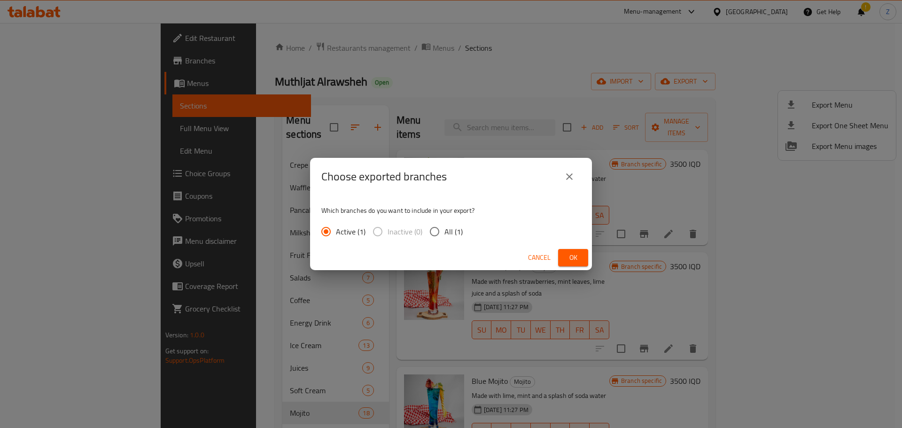
click at [573, 257] on span "Ok" at bounding box center [573, 258] width 15 height 12
